Goal: Share content: Share content

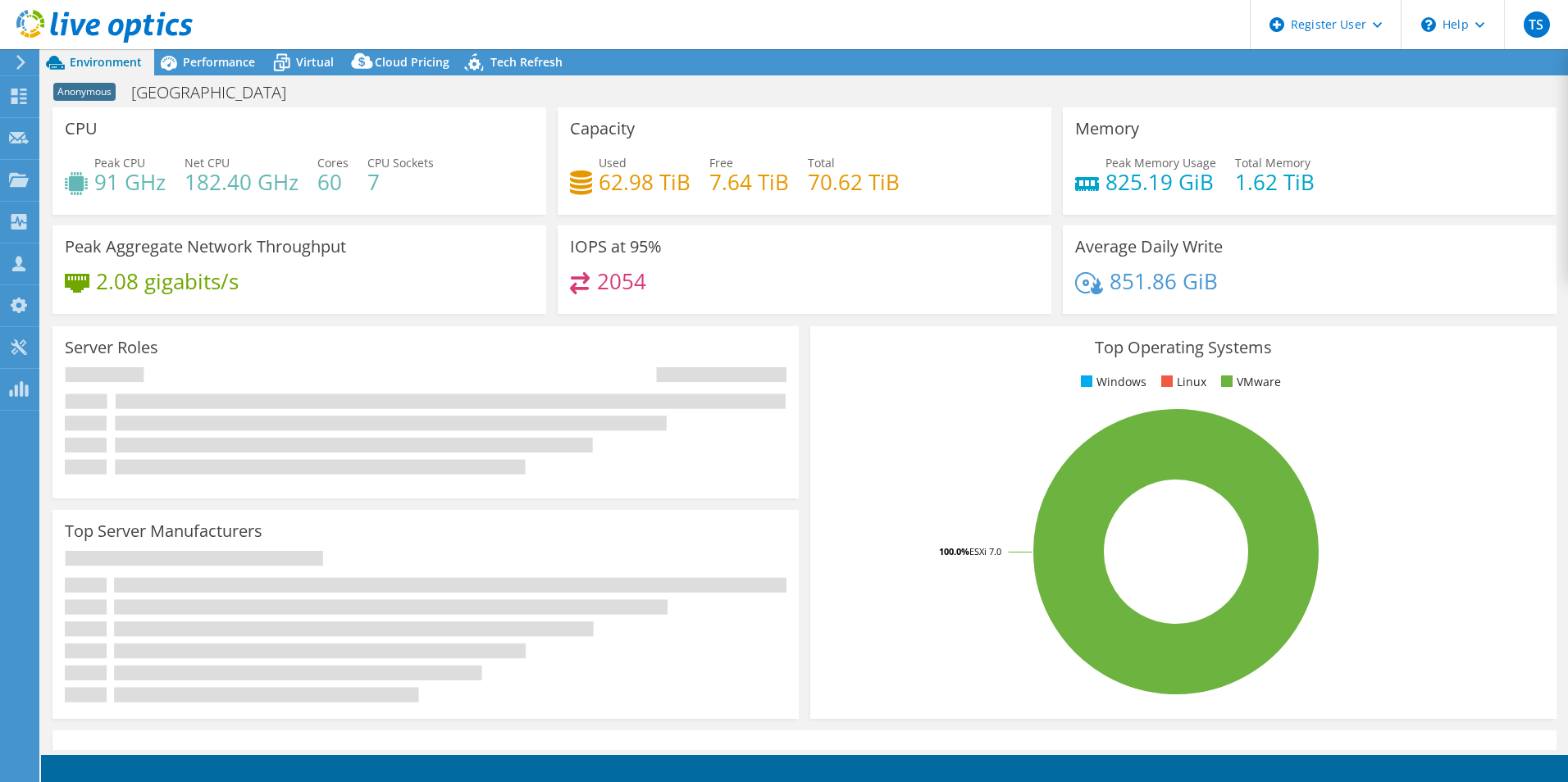
select select "USD"
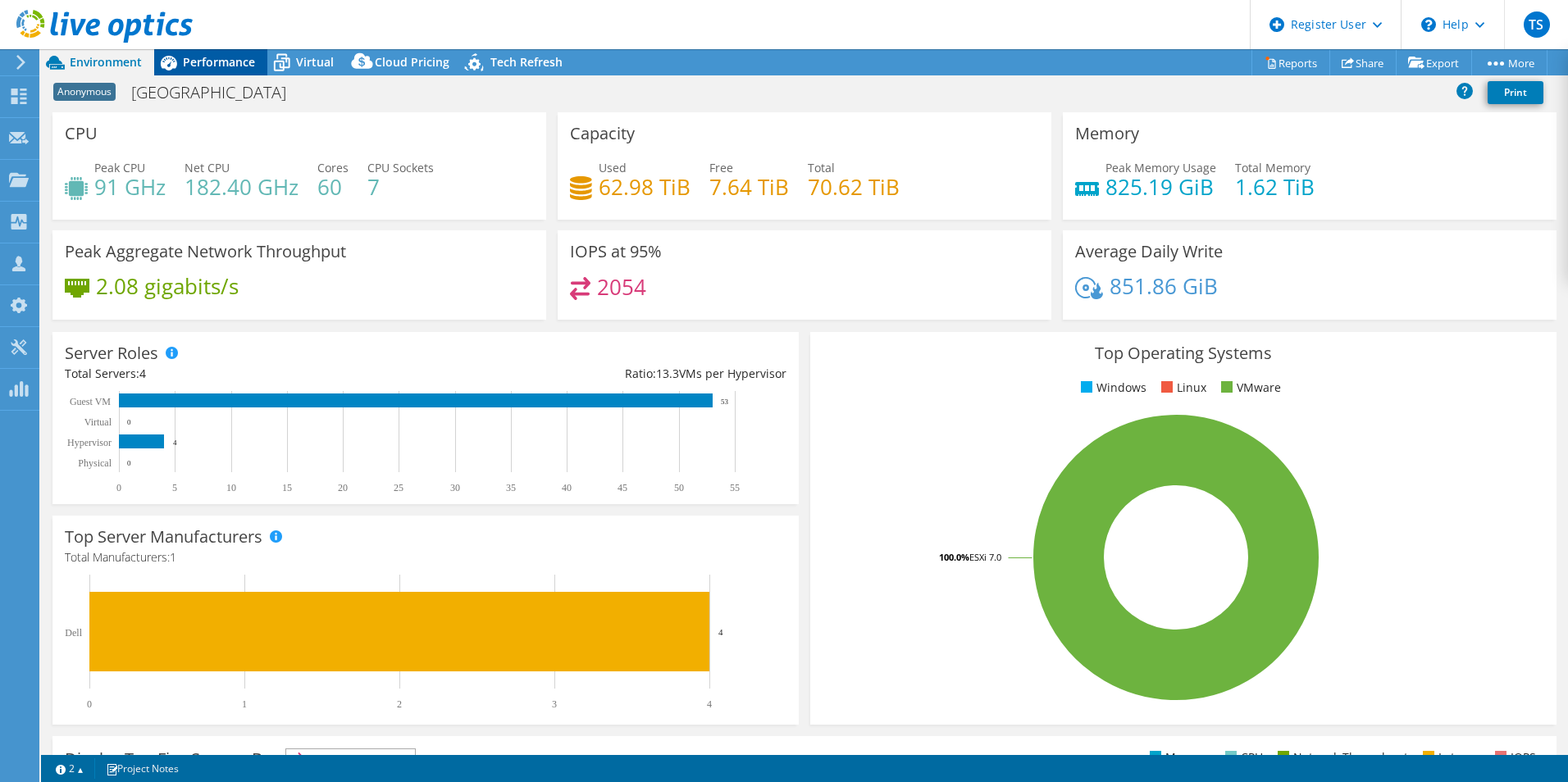
click at [236, 65] on span "Performance" at bounding box center [219, 62] width 72 height 15
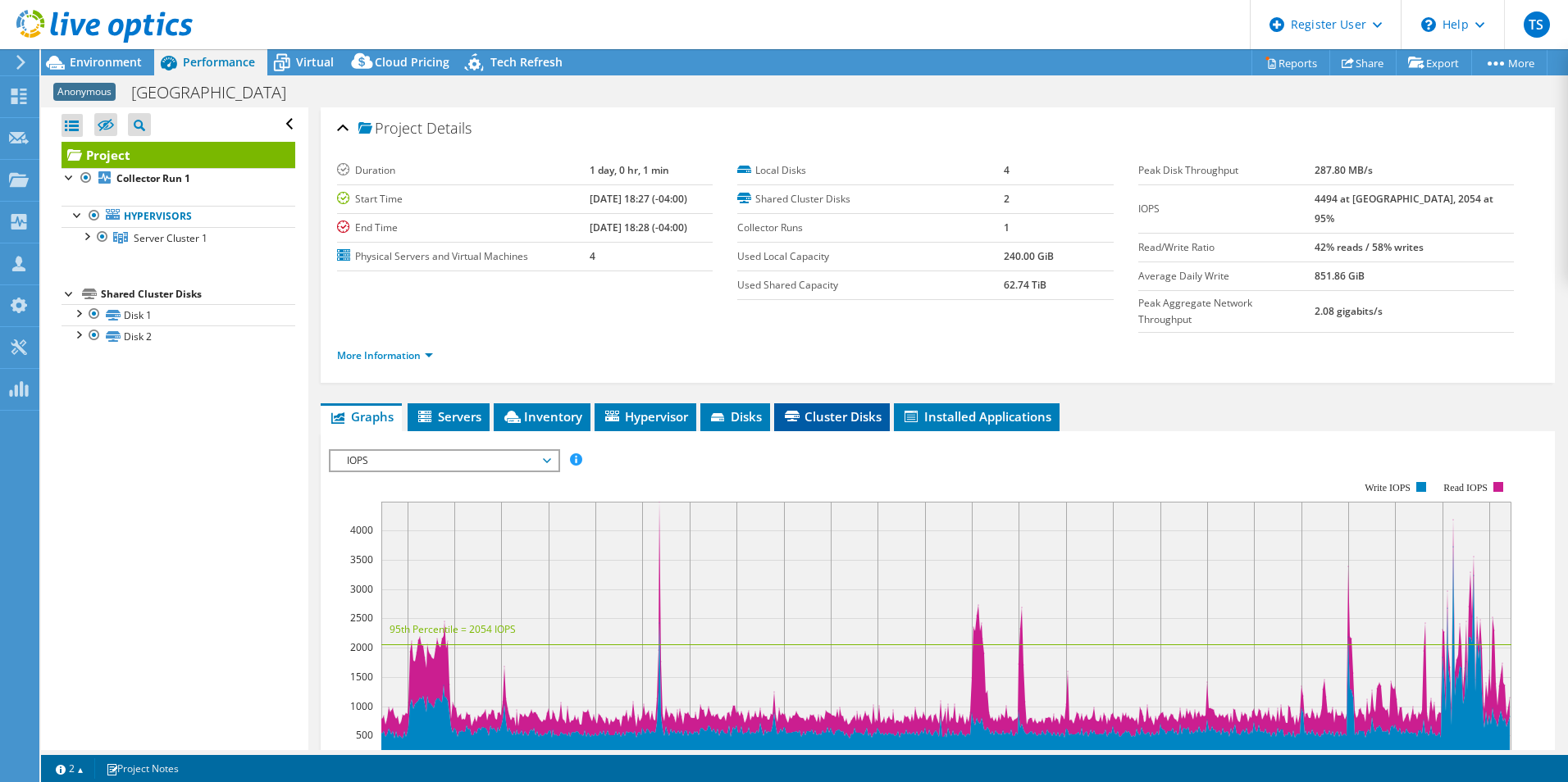
click at [799, 410] on icon at bounding box center [792, 415] width 15 height 10
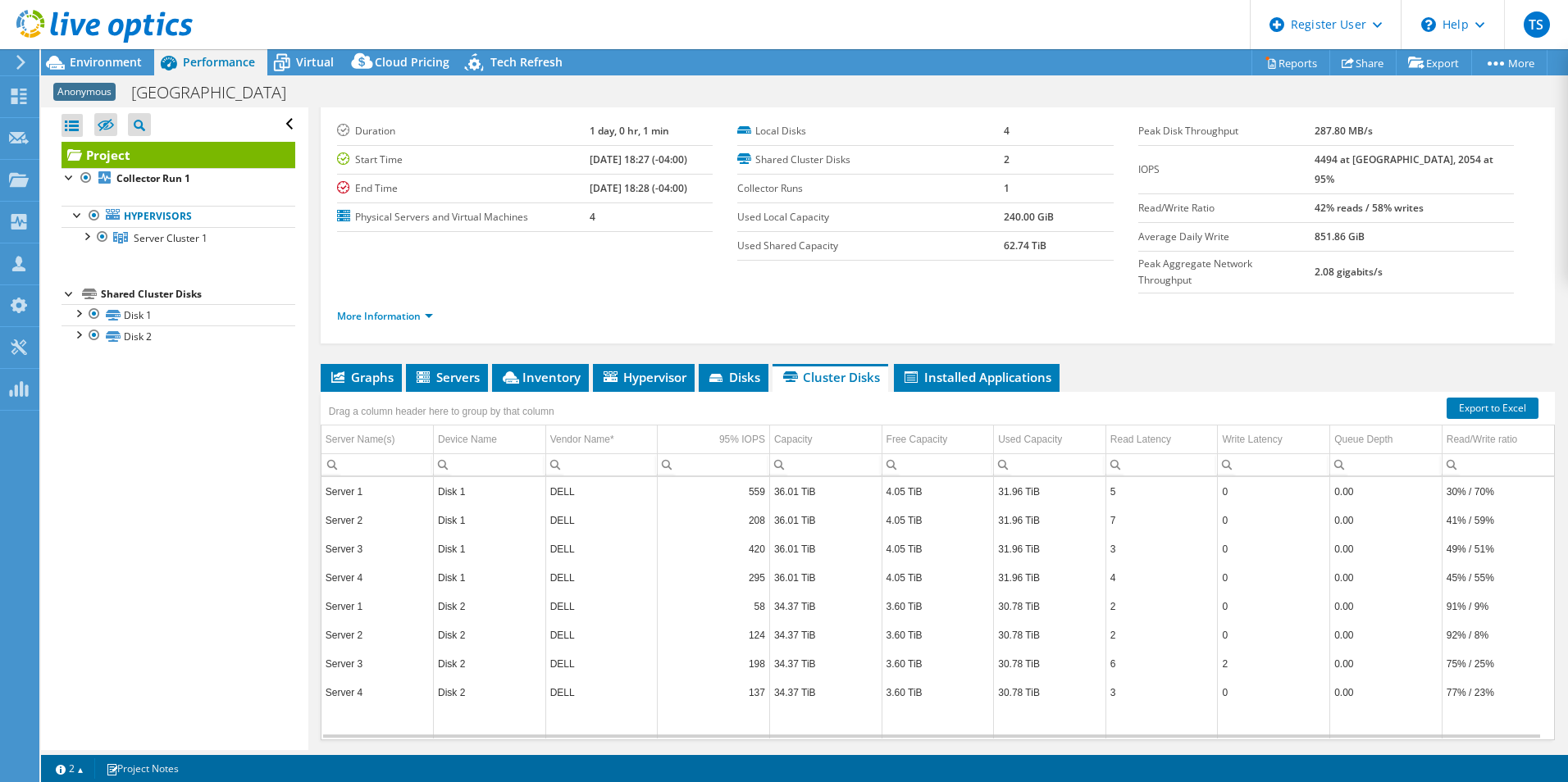
scroll to position [59, 0]
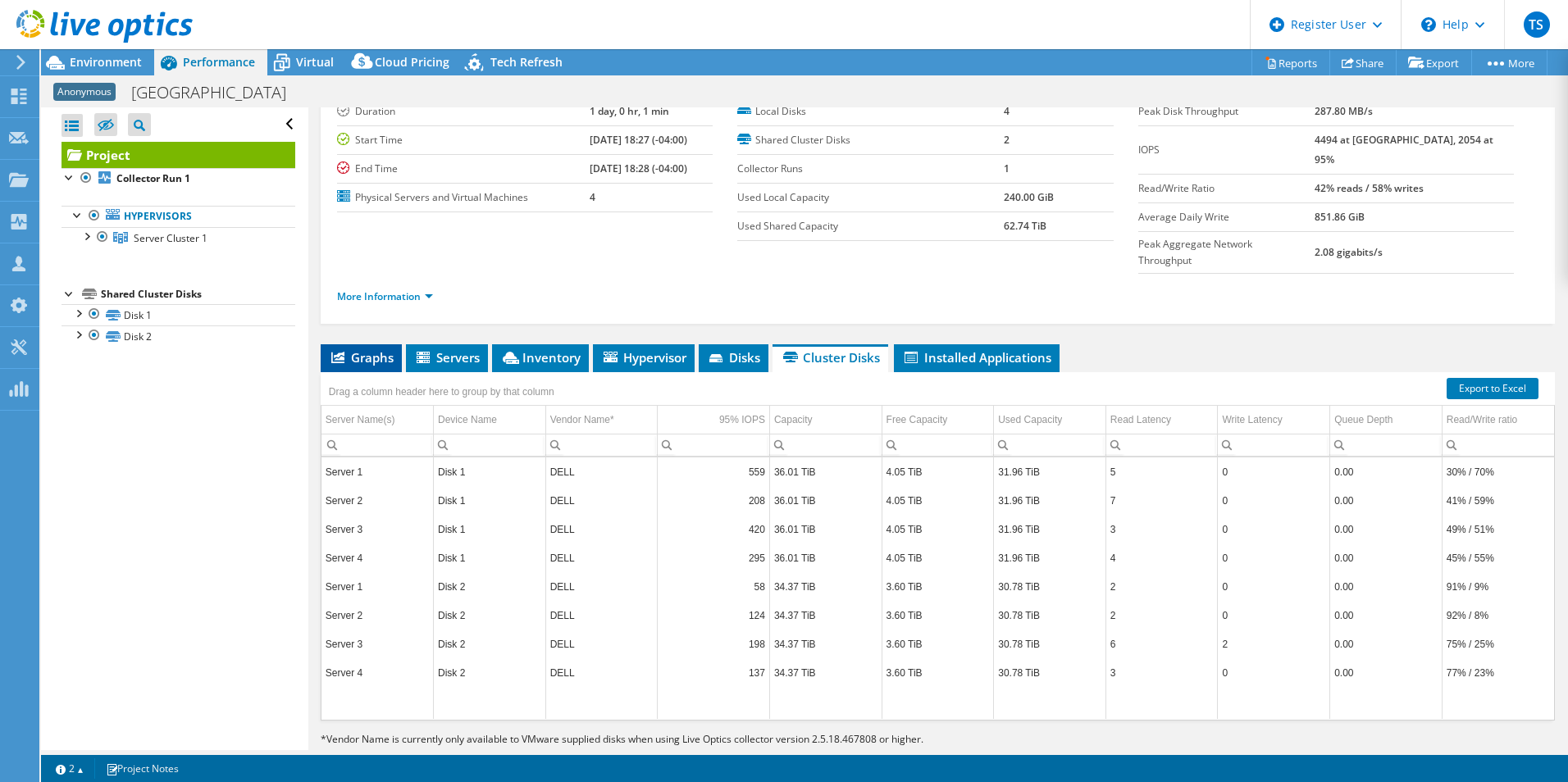
click at [380, 349] on span "Graphs" at bounding box center [361, 357] width 64 height 16
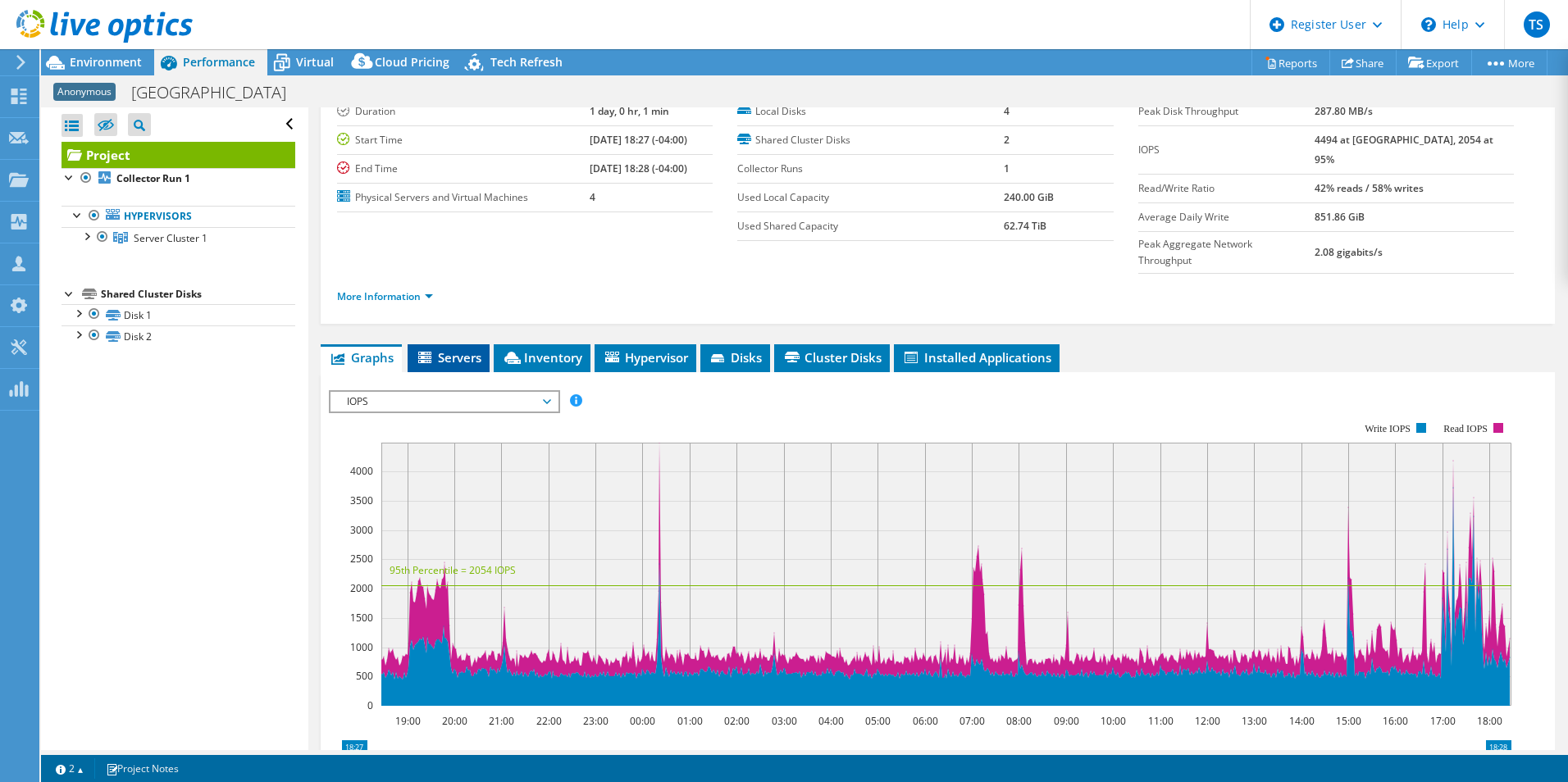
click at [443, 349] on span "Servers" at bounding box center [448, 357] width 65 height 16
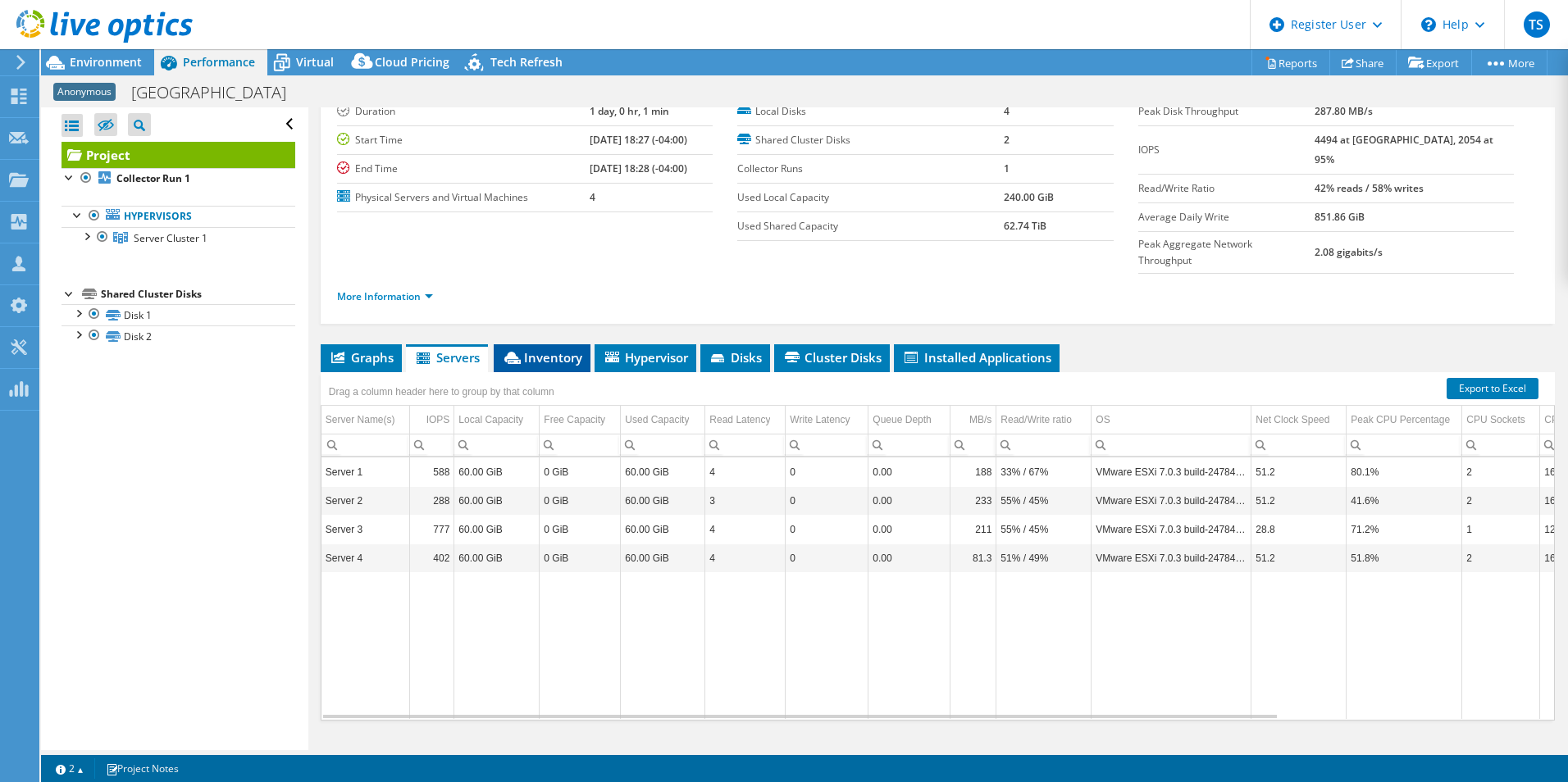
click at [544, 349] on span "Inventory" at bounding box center [542, 357] width 81 height 16
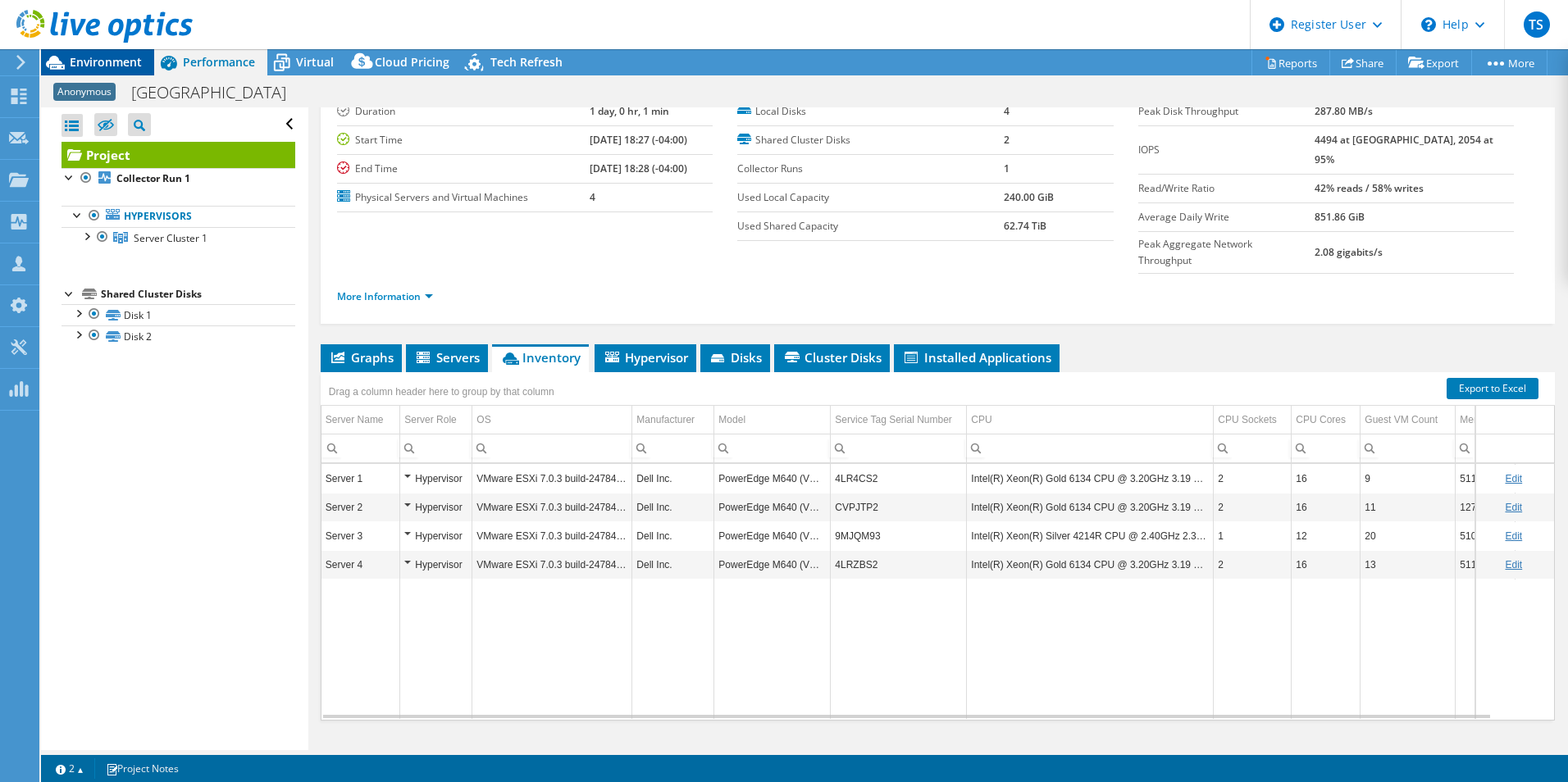
click at [86, 60] on span "Environment" at bounding box center [106, 62] width 72 height 15
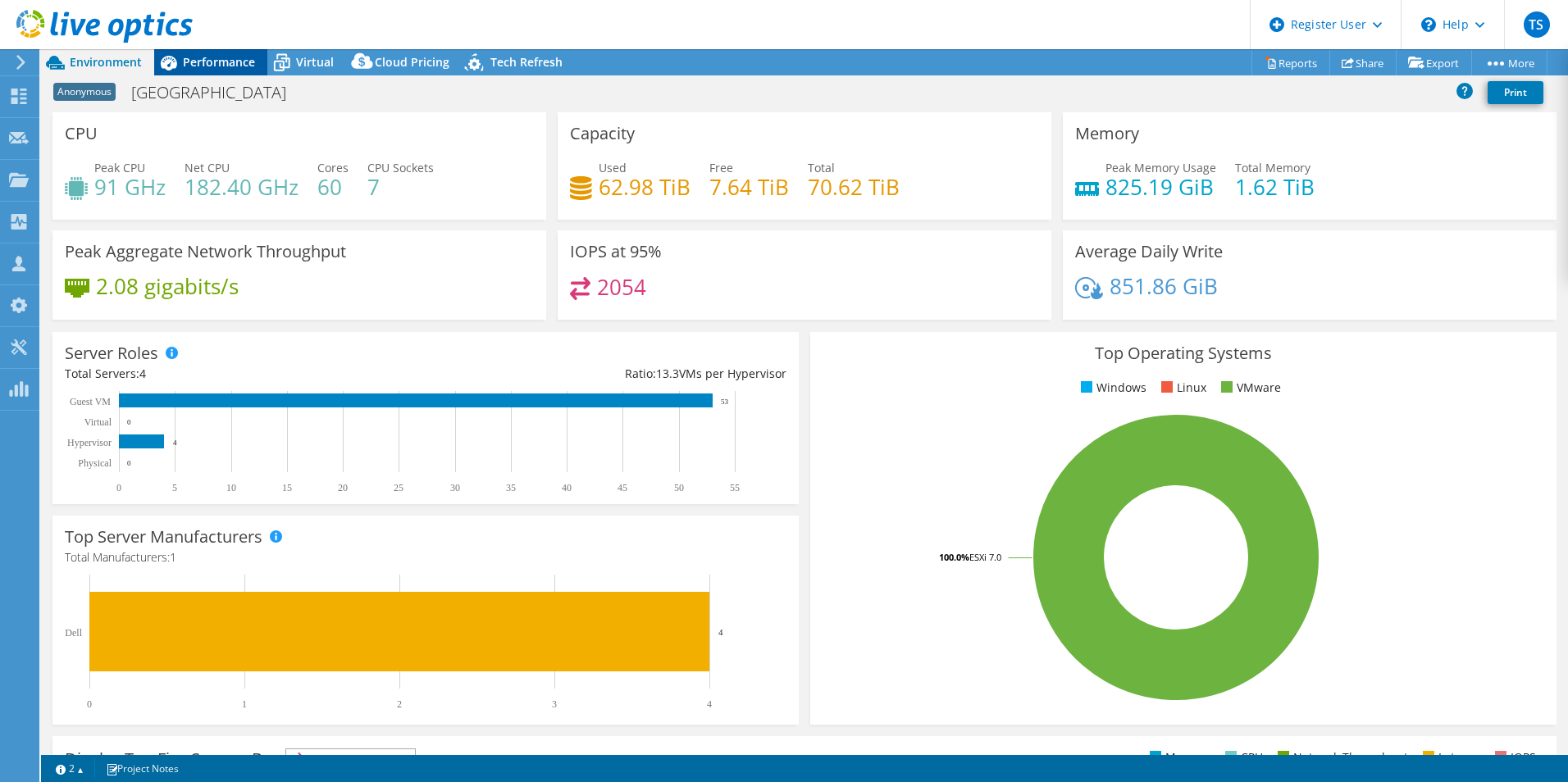
click at [233, 58] on span "Performance" at bounding box center [219, 62] width 72 height 15
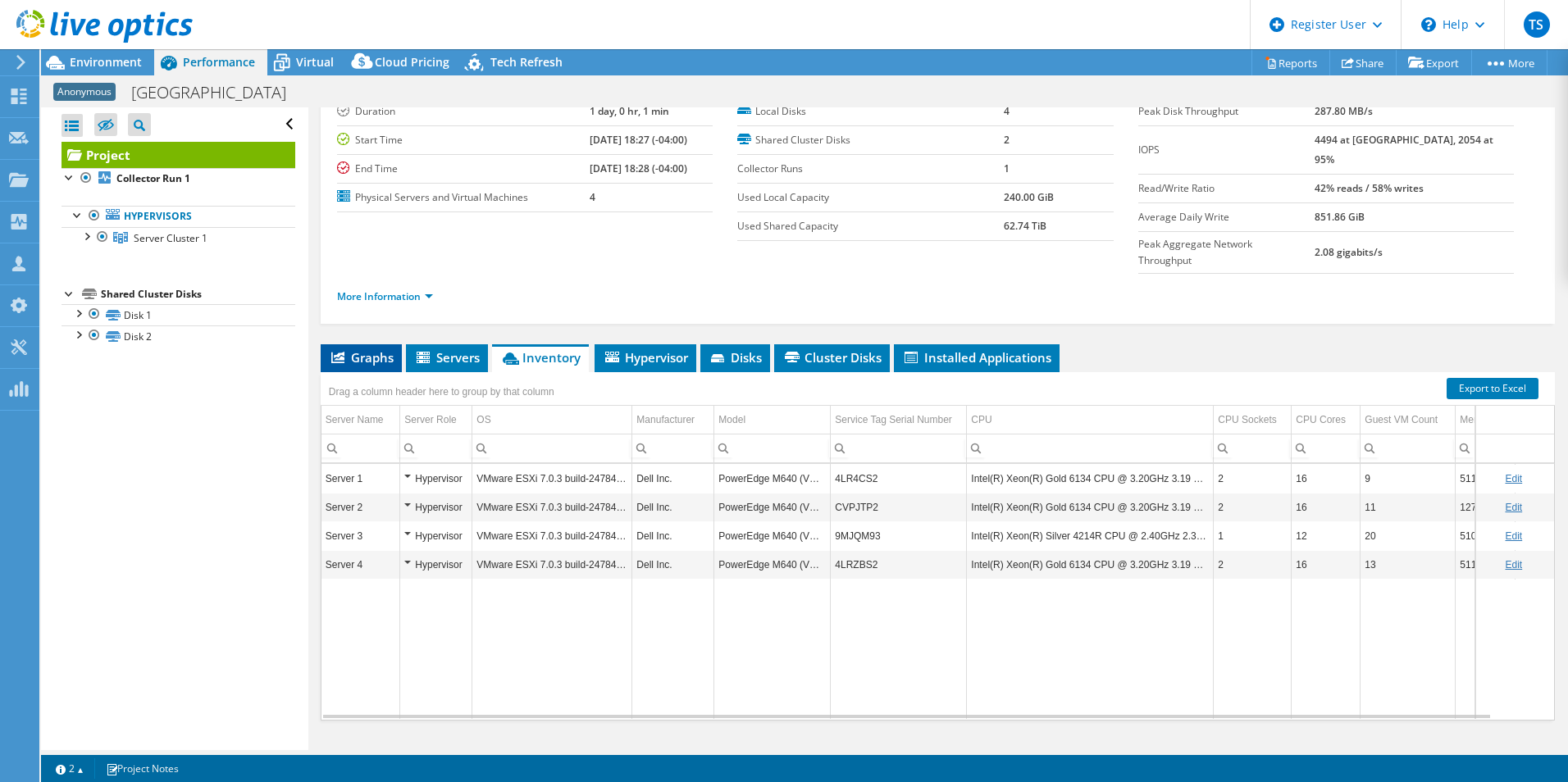
click at [354, 349] on span "Graphs" at bounding box center [361, 357] width 64 height 16
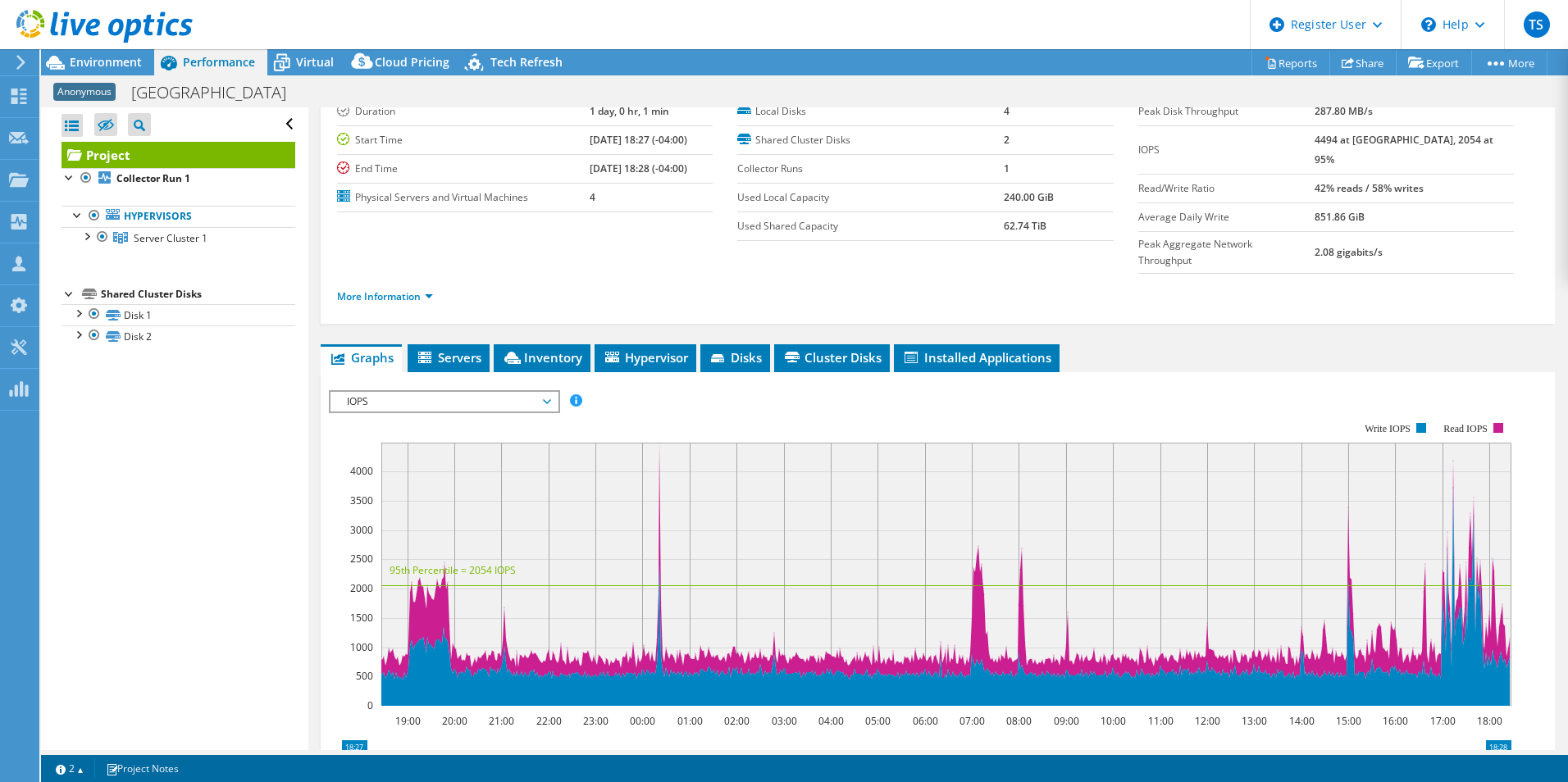
click at [392, 391] on span "IOPS" at bounding box center [443, 401] width 210 height 20
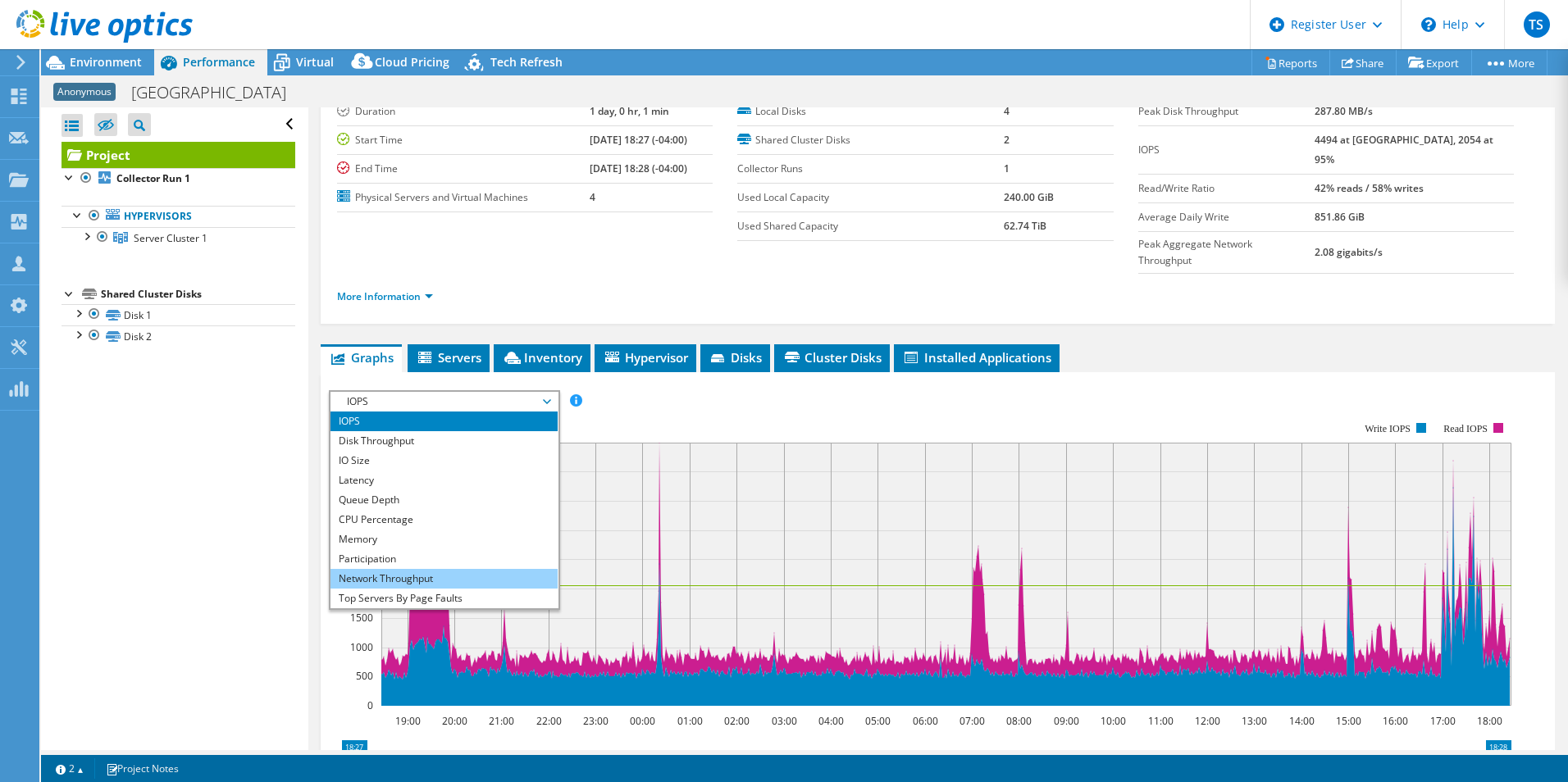
click at [416, 569] on li "Network Throughput" at bounding box center [444, 579] width 228 height 20
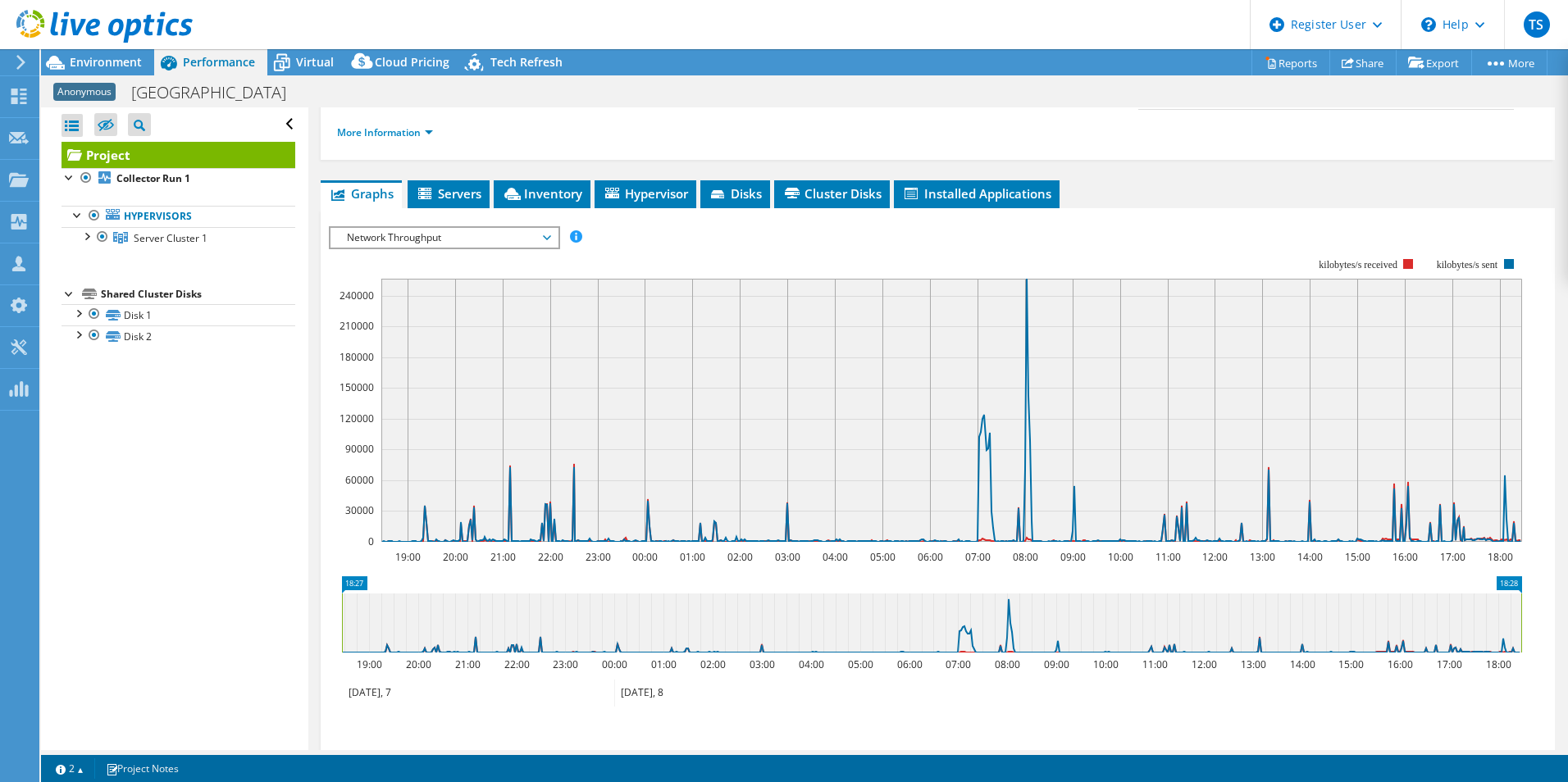
scroll to position [0, 0]
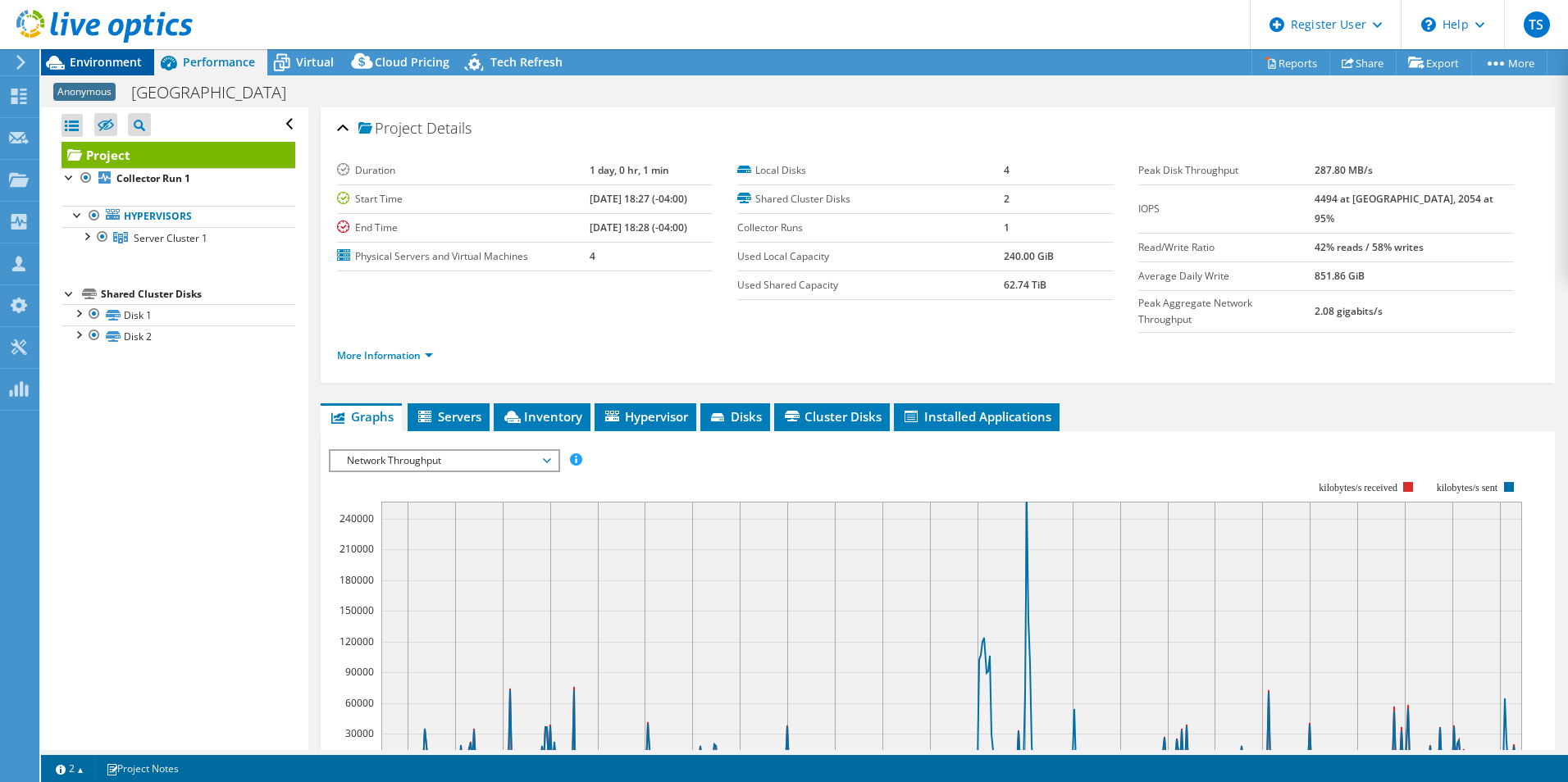
click at [131, 58] on span "Environment" at bounding box center [106, 62] width 72 height 15
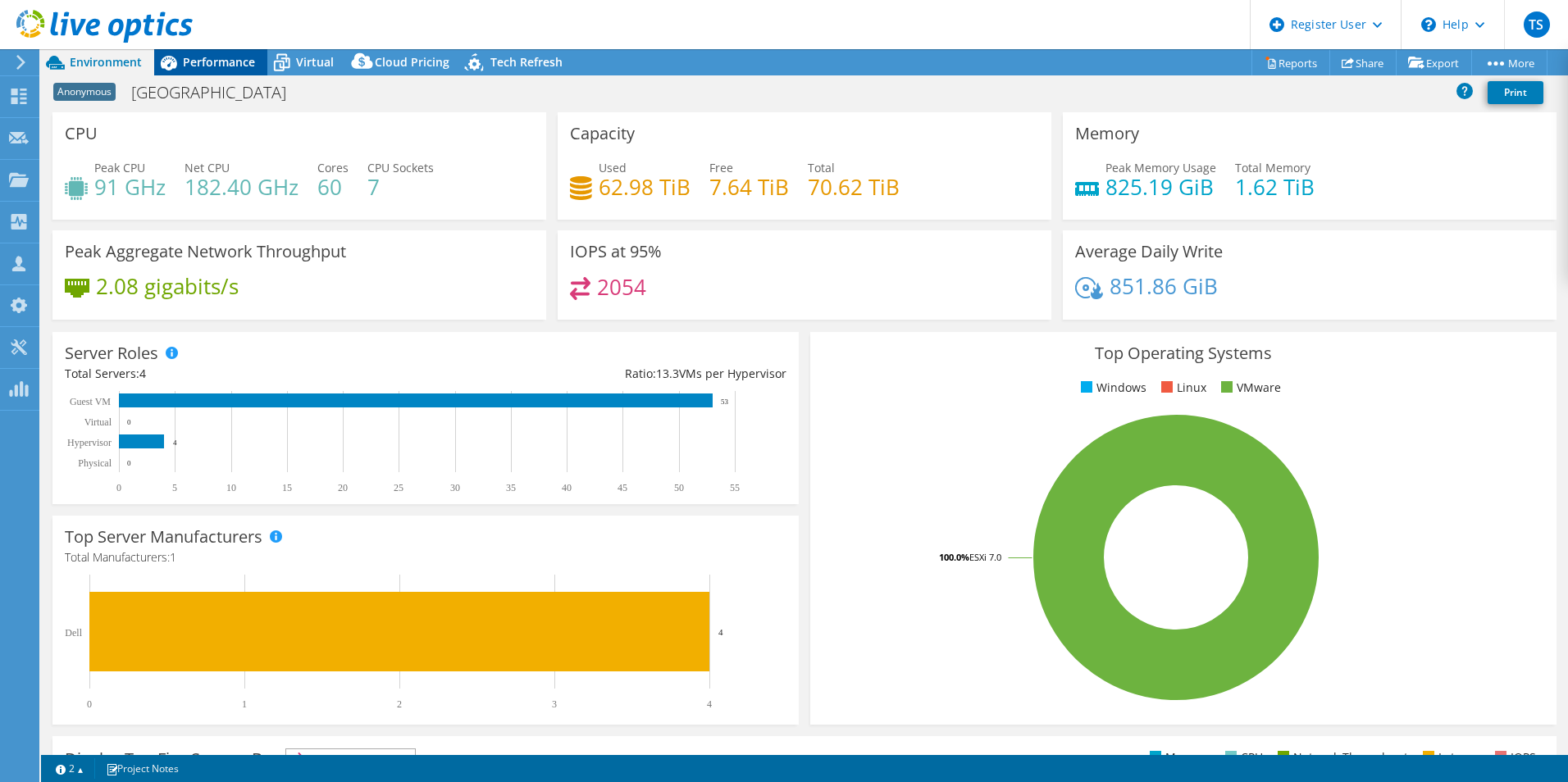
click at [235, 63] on span "Performance" at bounding box center [219, 62] width 72 height 15
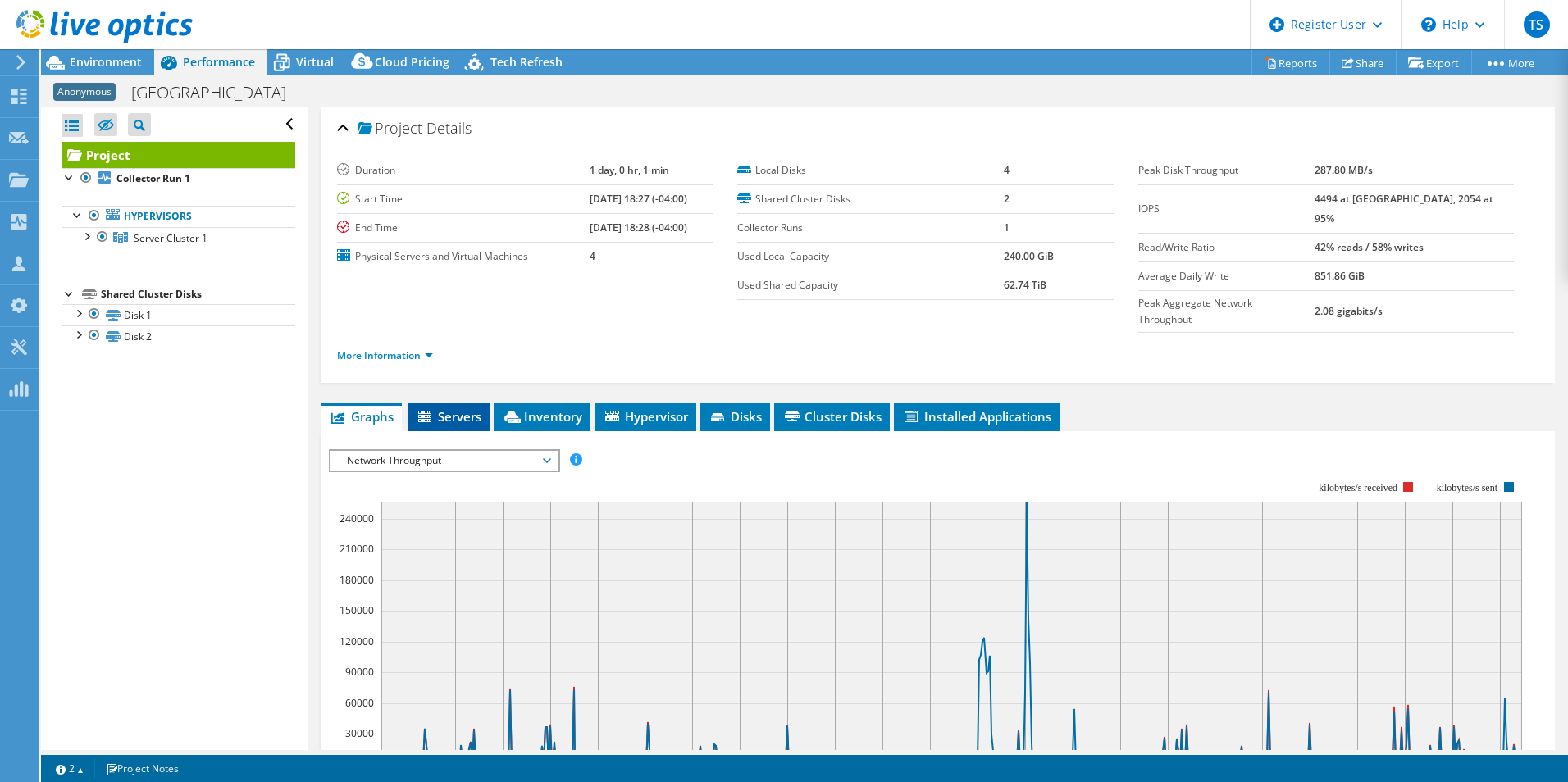
click at [463, 409] on span "Servers" at bounding box center [448, 416] width 65 height 16
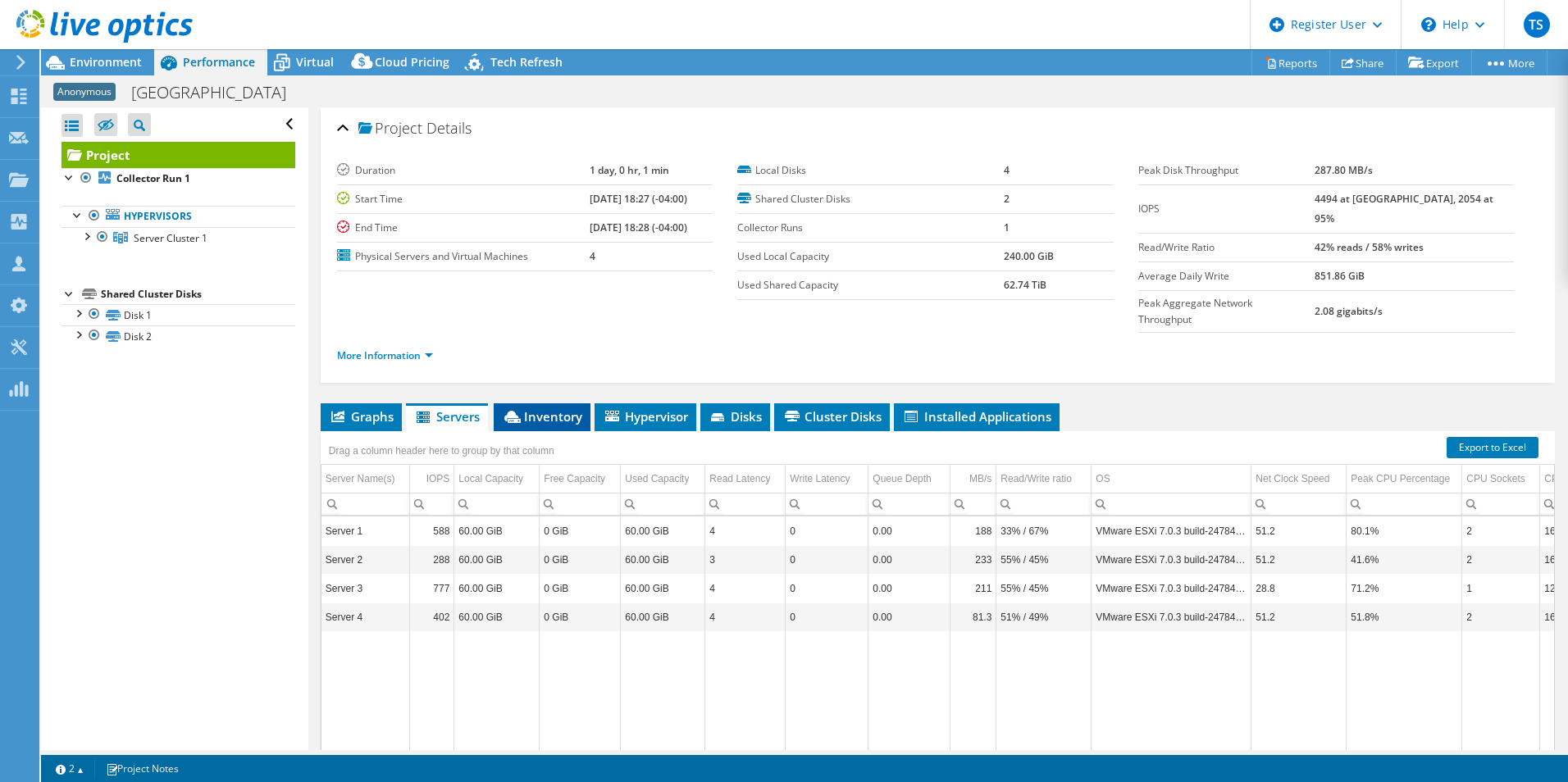
click at [520, 410] on icon at bounding box center [512, 416] width 16 height 12
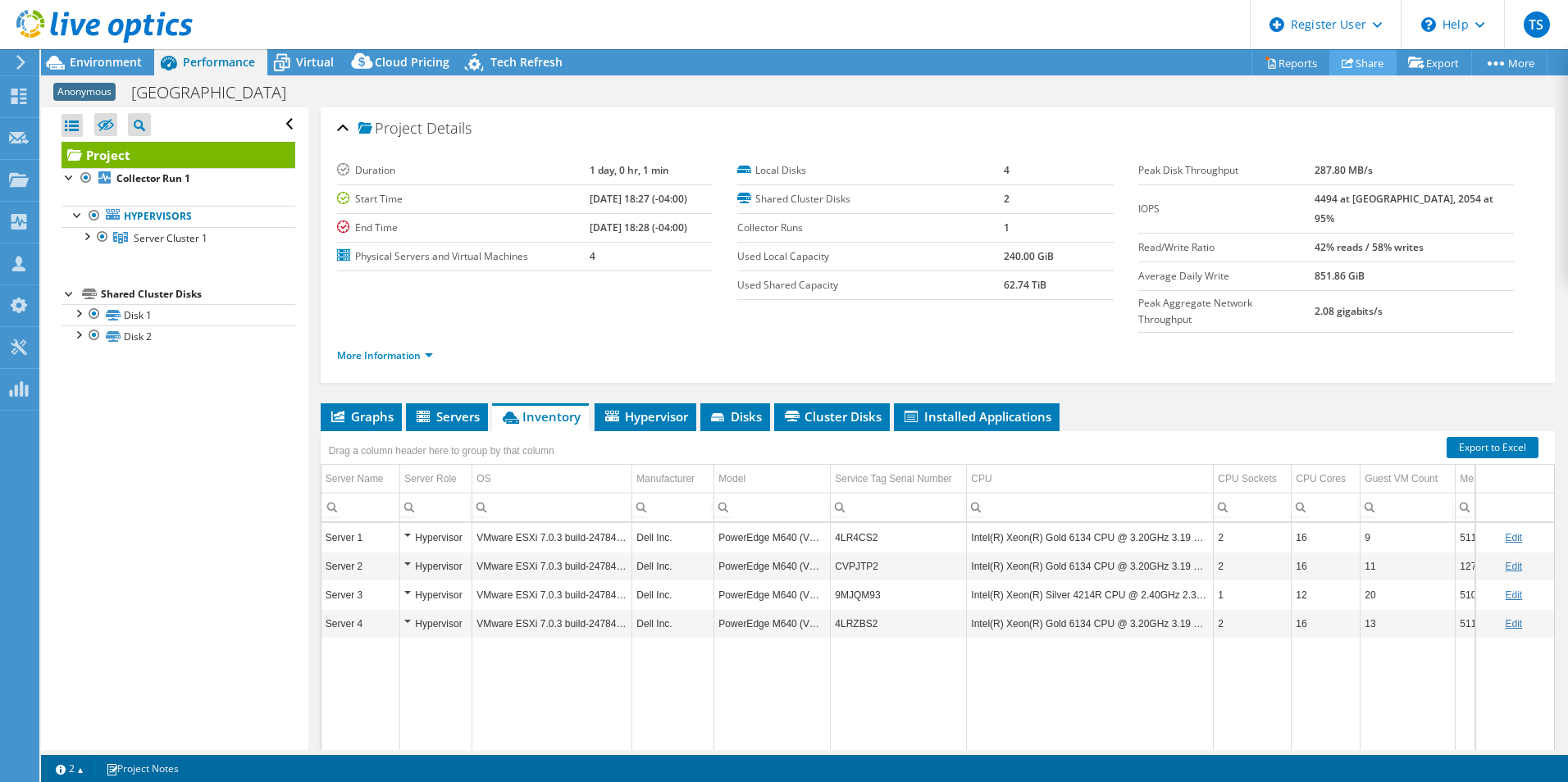
click at [1341, 64] on use at bounding box center [1347, 63] width 12 height 10
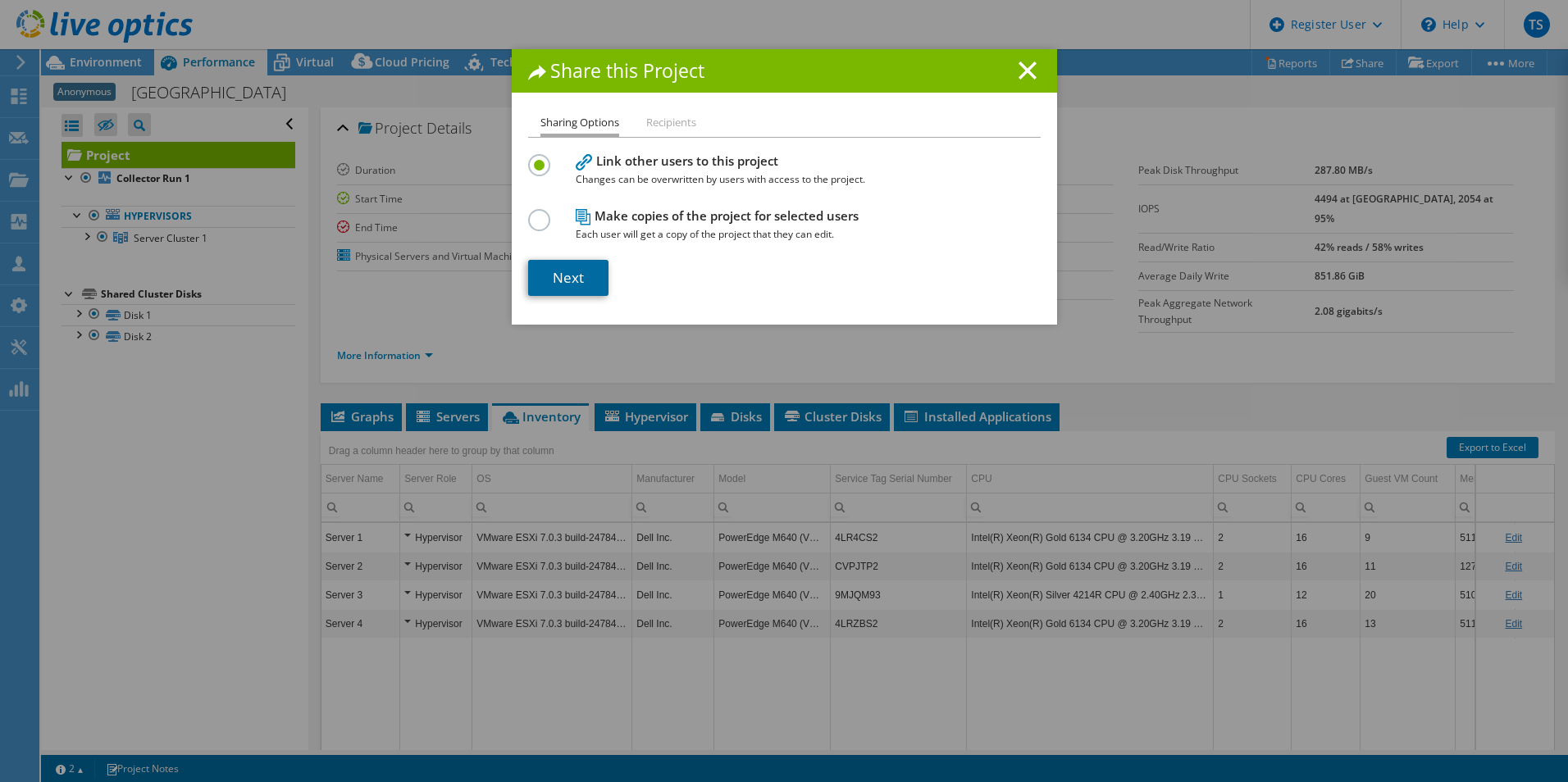
click at [556, 272] on link "Next" at bounding box center [568, 278] width 81 height 36
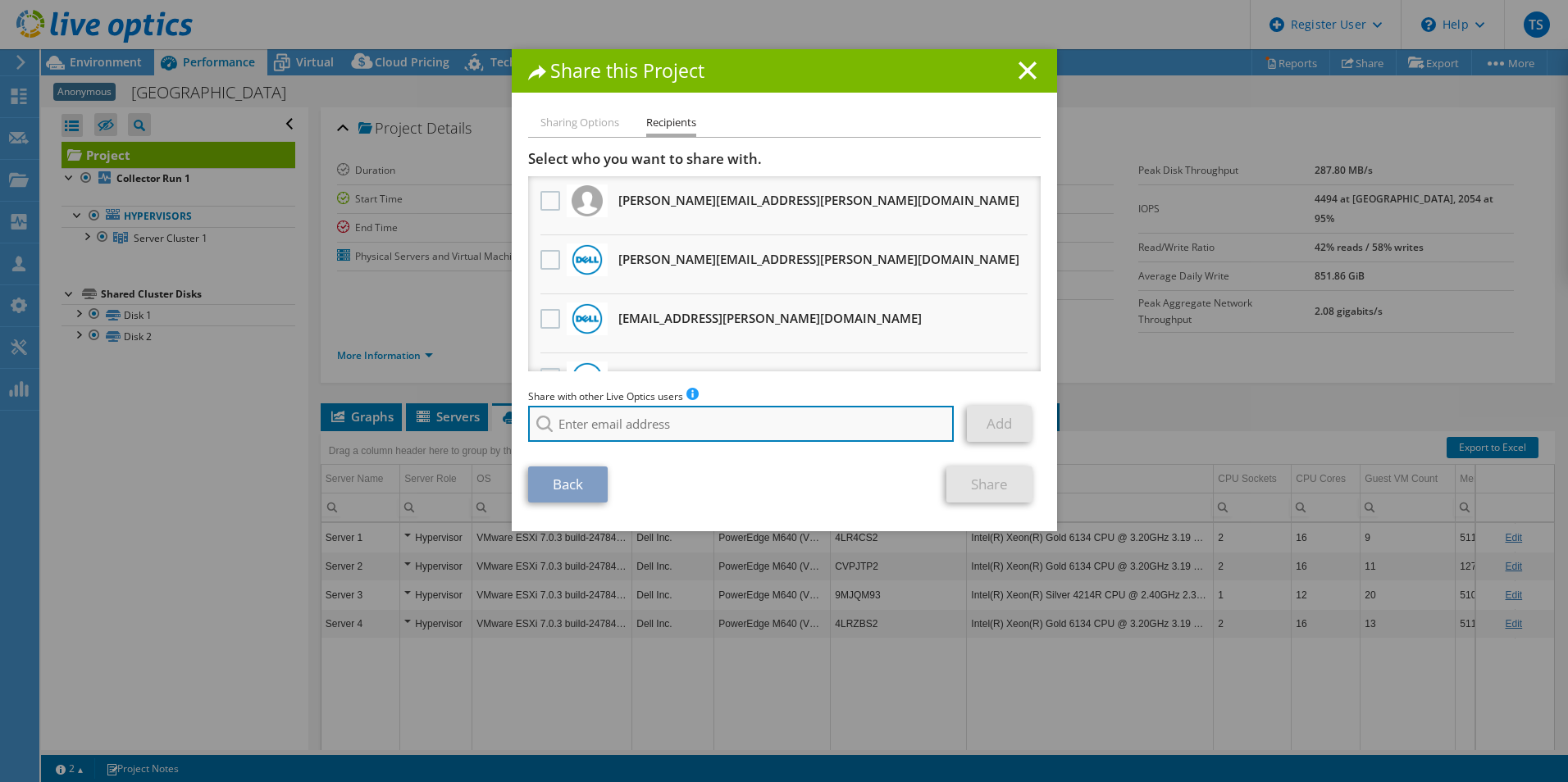
click at [583, 428] on input "search" at bounding box center [741, 424] width 427 height 36
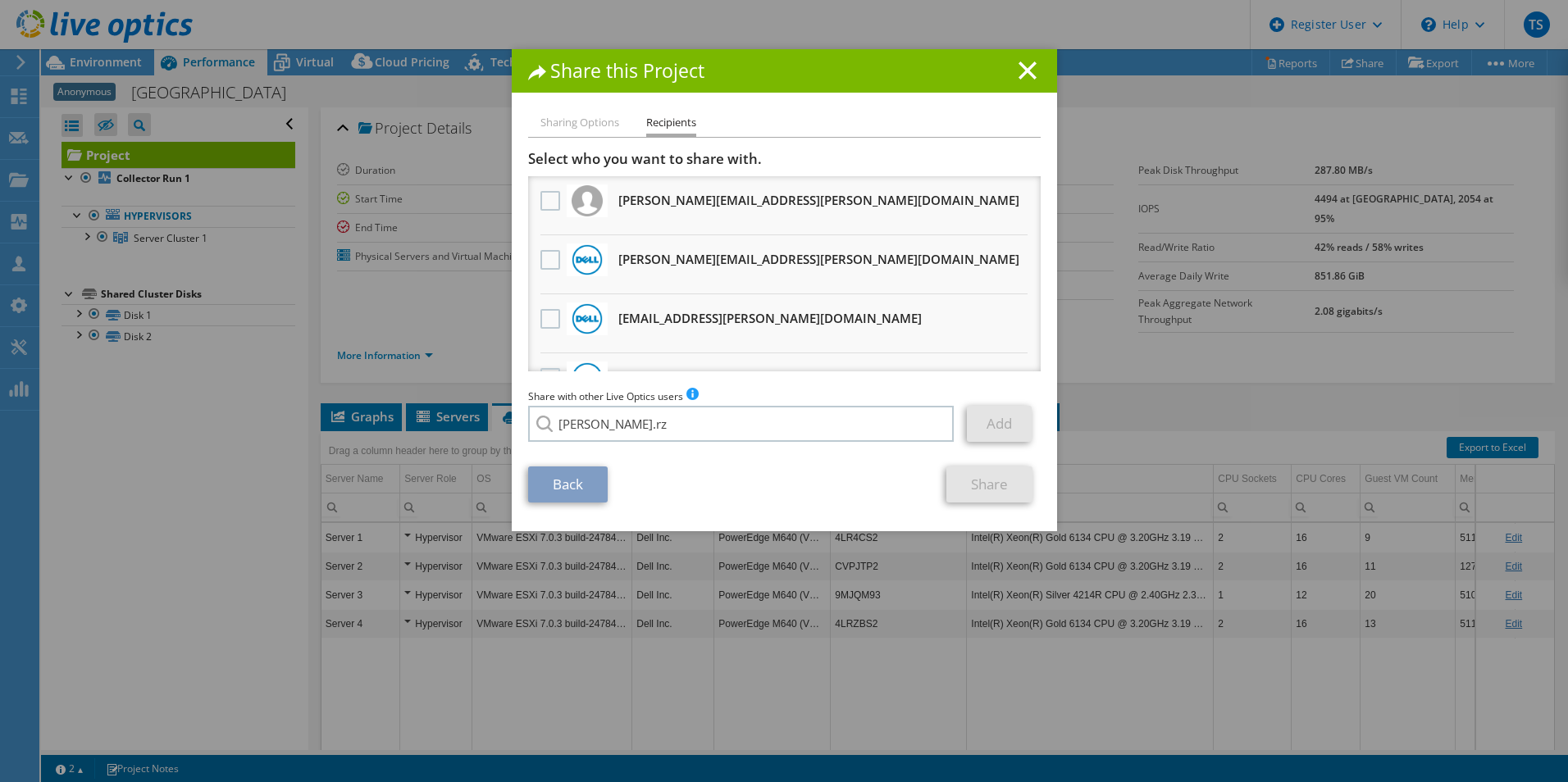
click at [599, 446] on li "[PERSON_NAME][EMAIL_ADDRESS][PERSON_NAME][DOMAIN_NAME]" at bounding box center [695, 435] width 334 height 20
type input "[PERSON_NAME][EMAIL_ADDRESS][PERSON_NAME][DOMAIN_NAME]"
click at [1000, 430] on link "Add" at bounding box center [999, 424] width 64 height 36
click at [969, 483] on link "Share" at bounding box center [989, 484] width 86 height 36
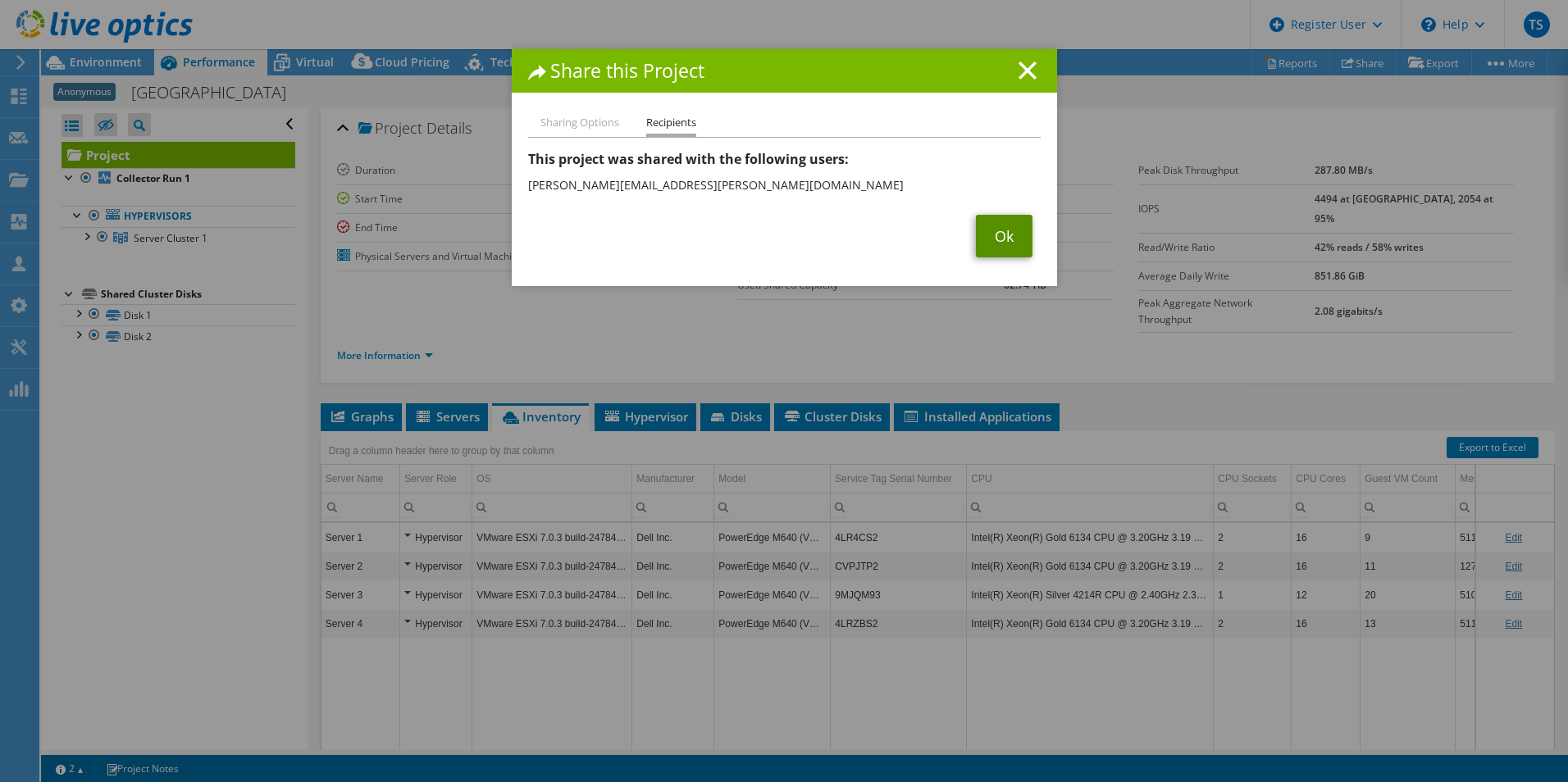
click at [1004, 215] on link "Ok" at bounding box center [1004, 236] width 57 height 43
